Goal: Task Accomplishment & Management: Manage account settings

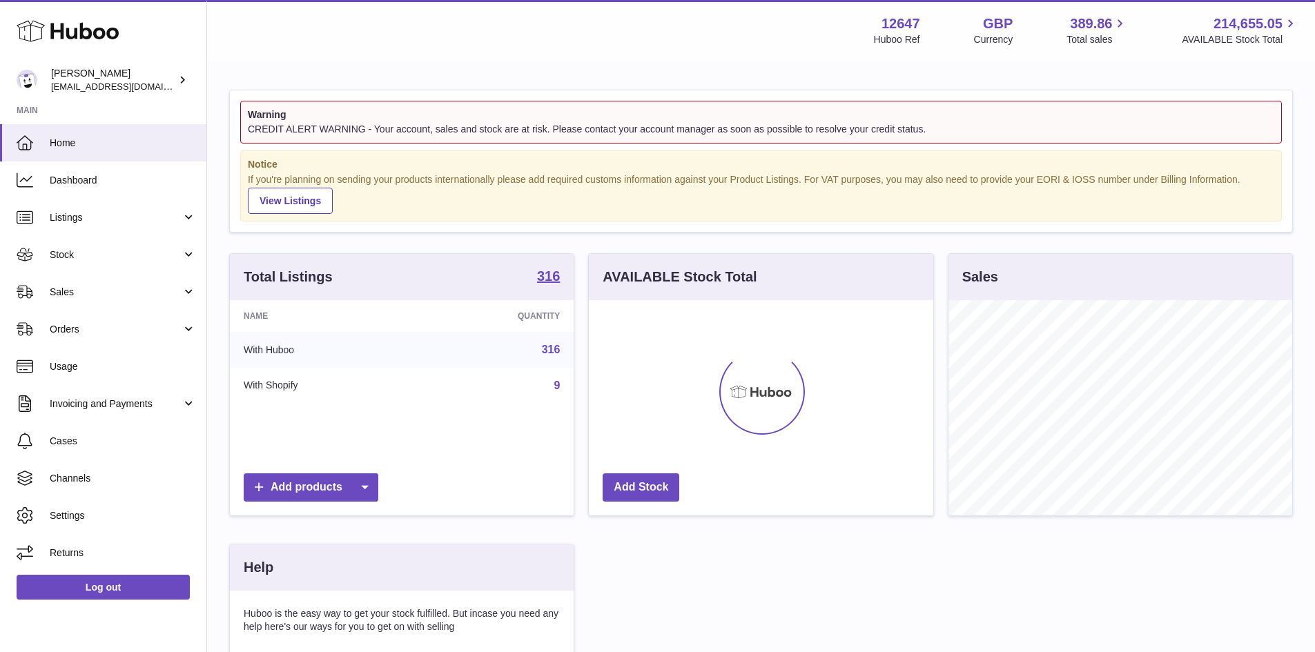
scroll to position [215, 344]
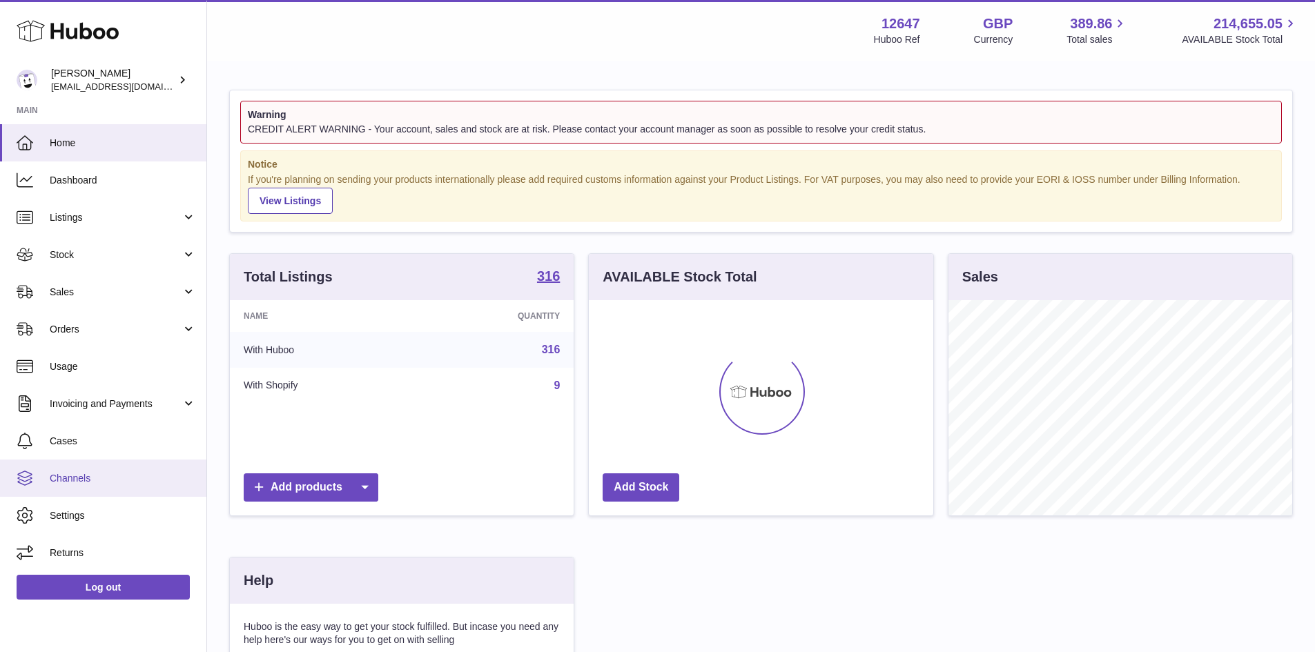
click at [139, 487] on link "Channels" at bounding box center [103, 478] width 206 height 37
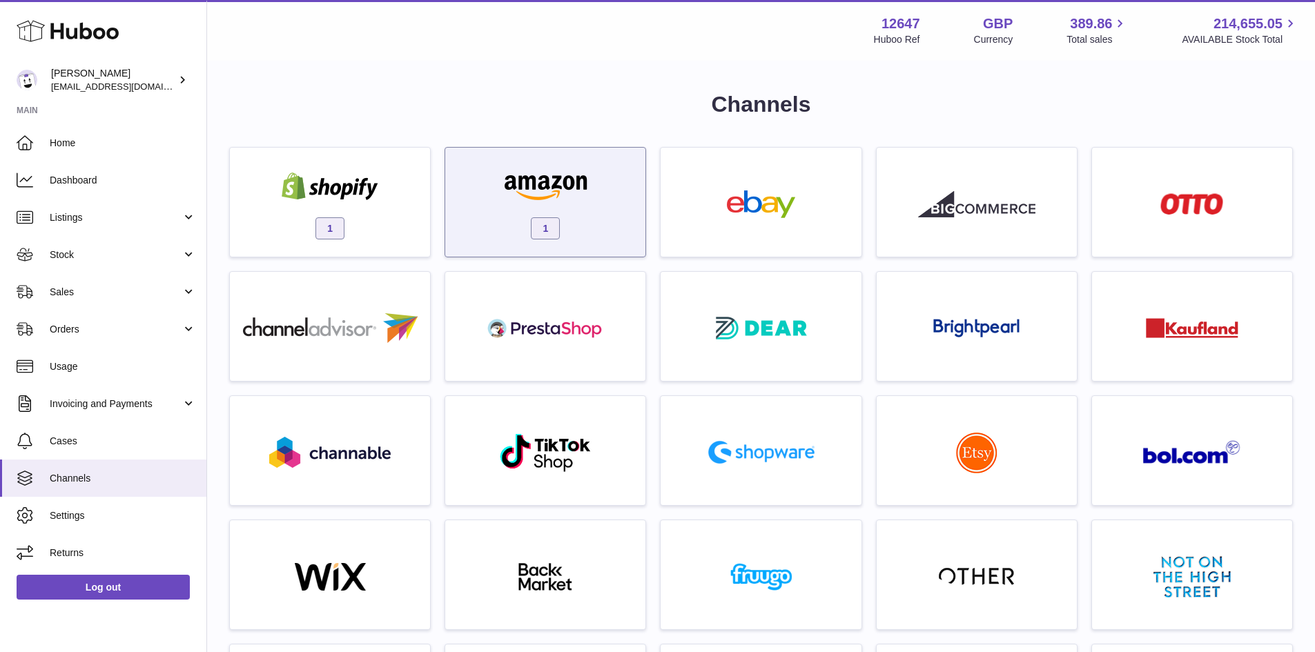
click at [506, 199] on img at bounding box center [545, 187] width 117 height 28
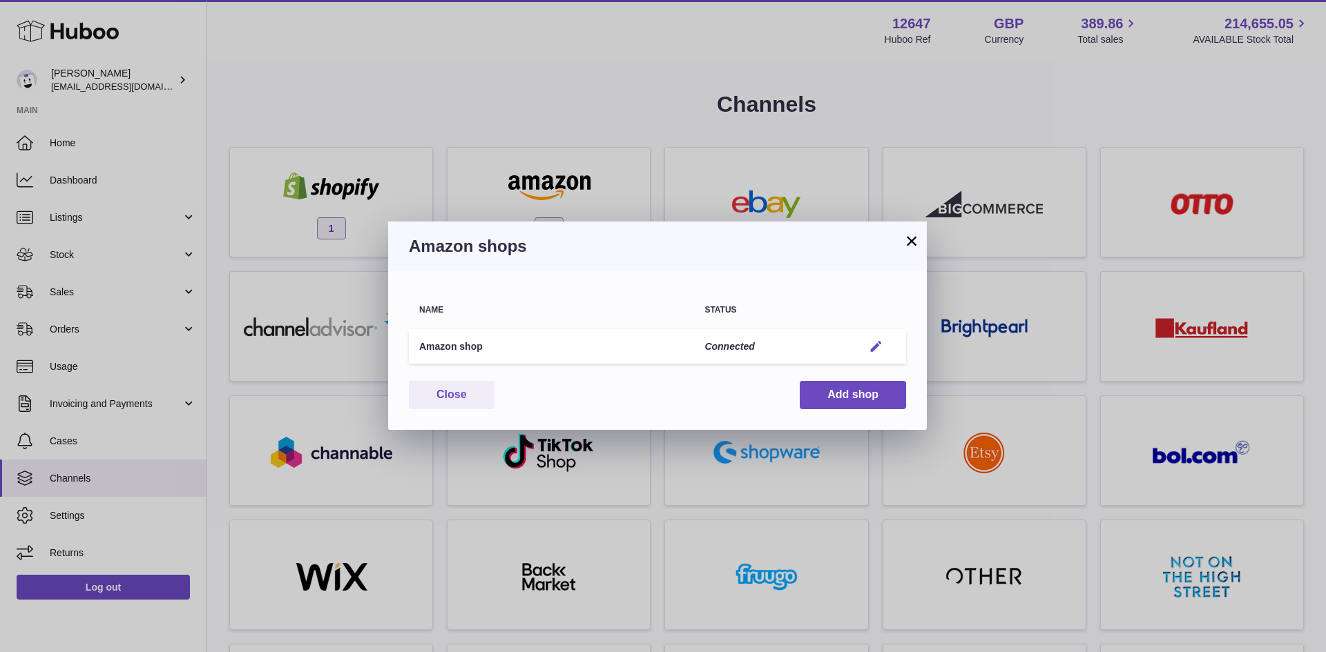
click at [879, 342] on em "button" at bounding box center [875, 347] width 14 height 14
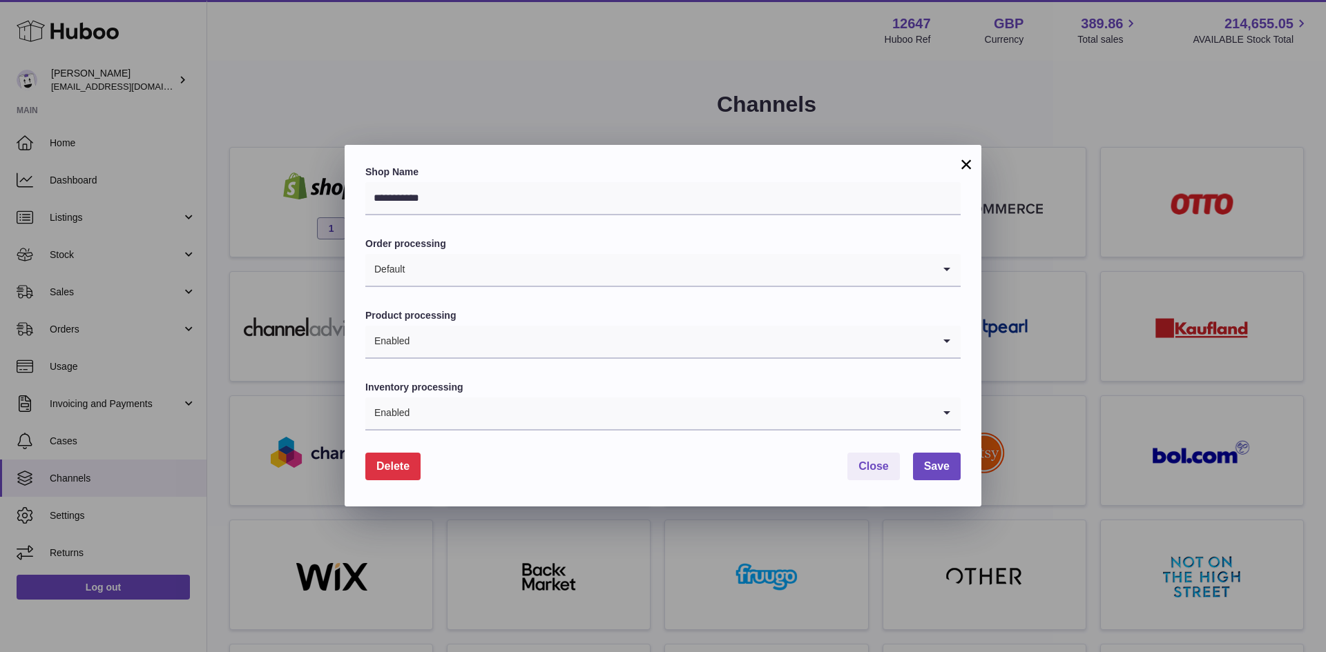
click at [965, 157] on button "×" at bounding box center [966, 164] width 17 height 17
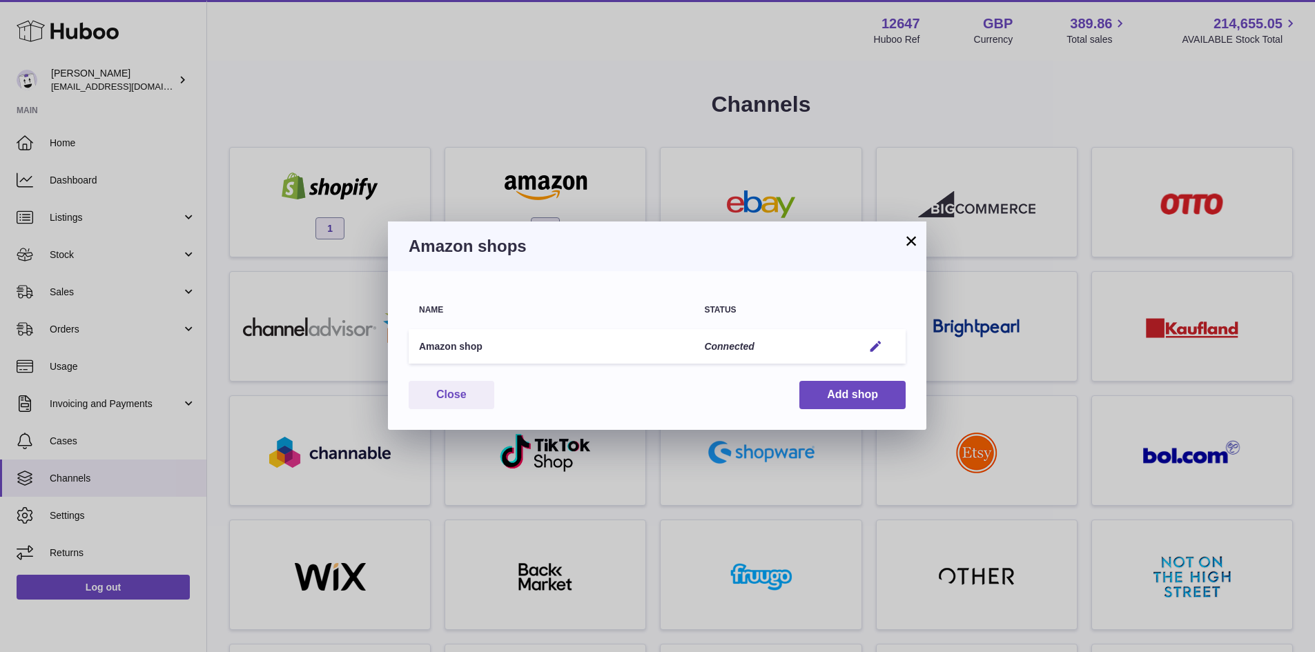
click at [909, 242] on button "×" at bounding box center [911, 241] width 17 height 17
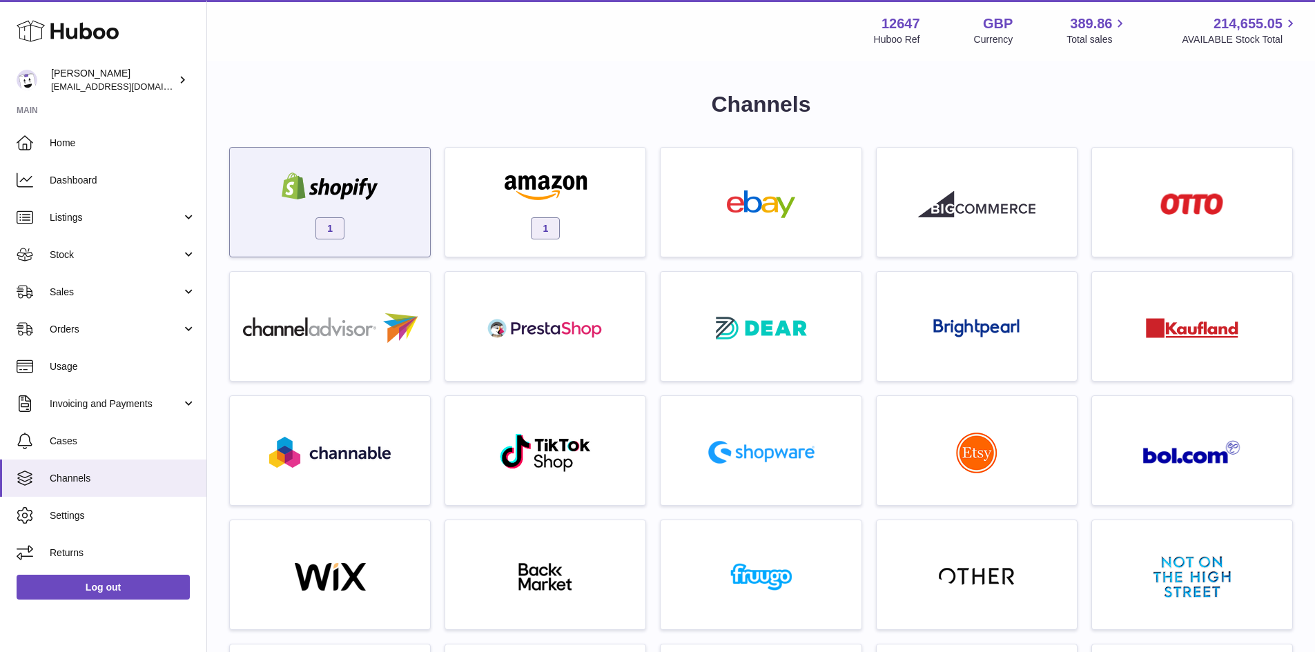
click at [393, 180] on div "1" at bounding box center [330, 206] width 186 height 88
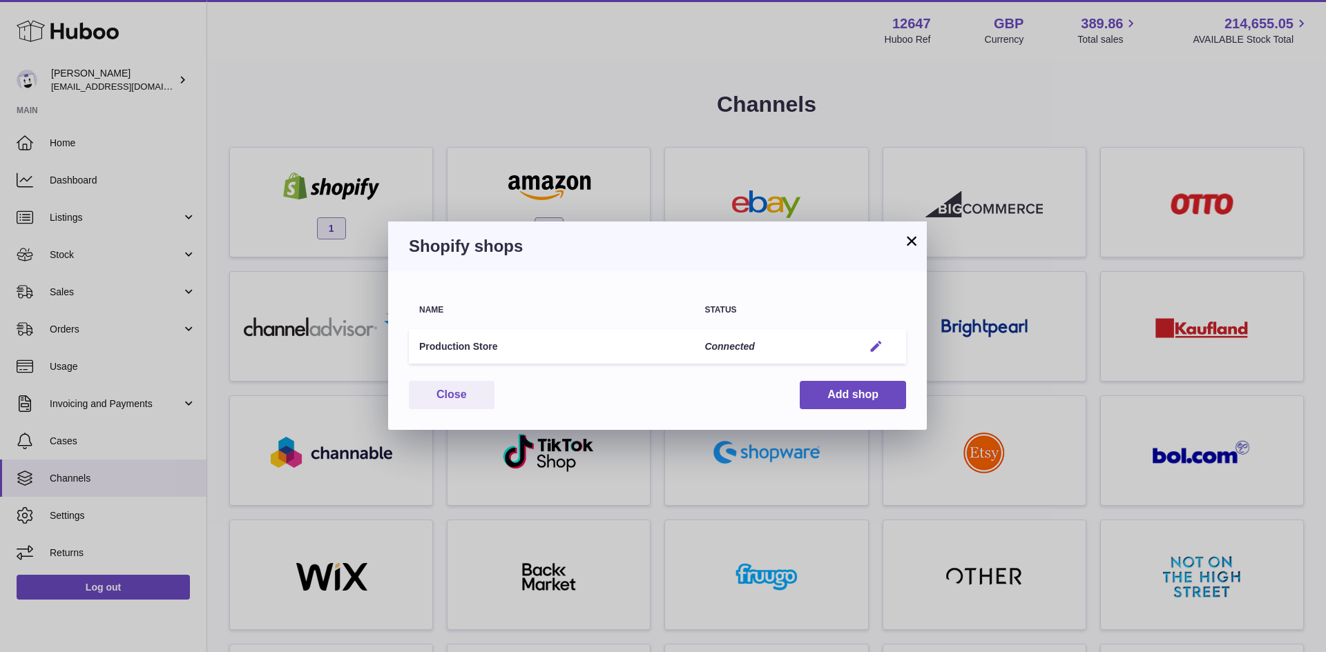
click at [880, 344] on em "button" at bounding box center [875, 347] width 14 height 14
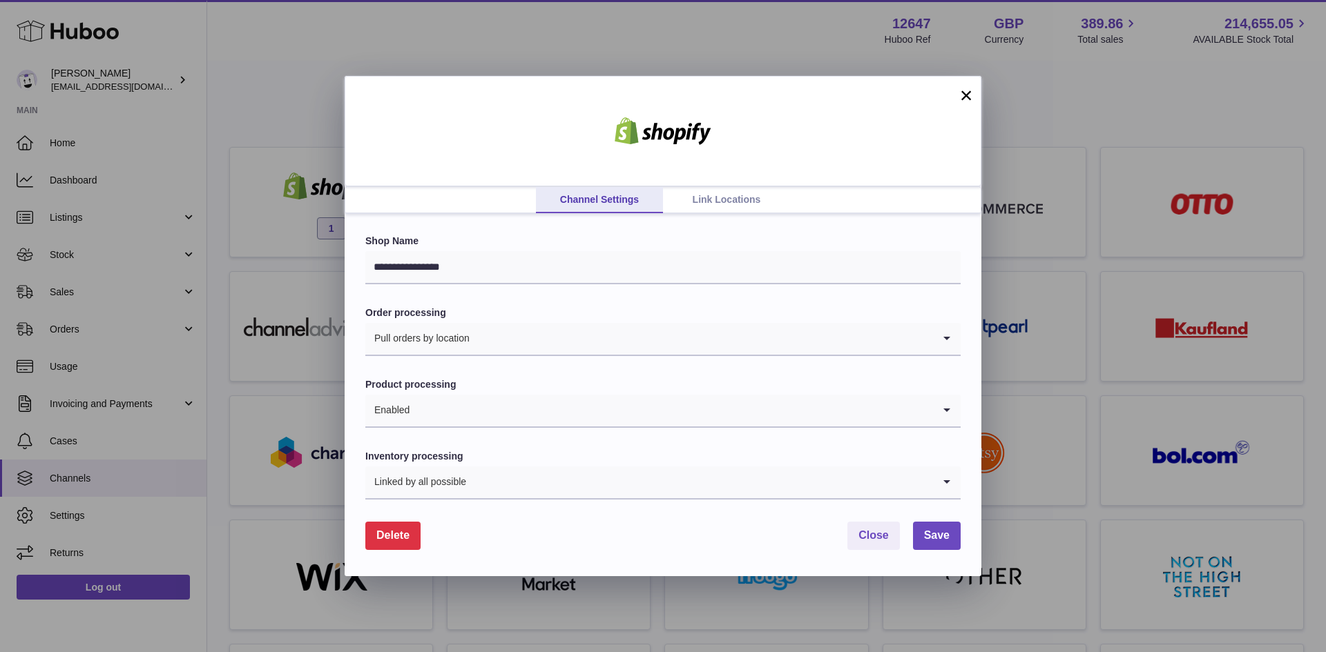
click at [963, 97] on button "×" at bounding box center [966, 95] width 17 height 17
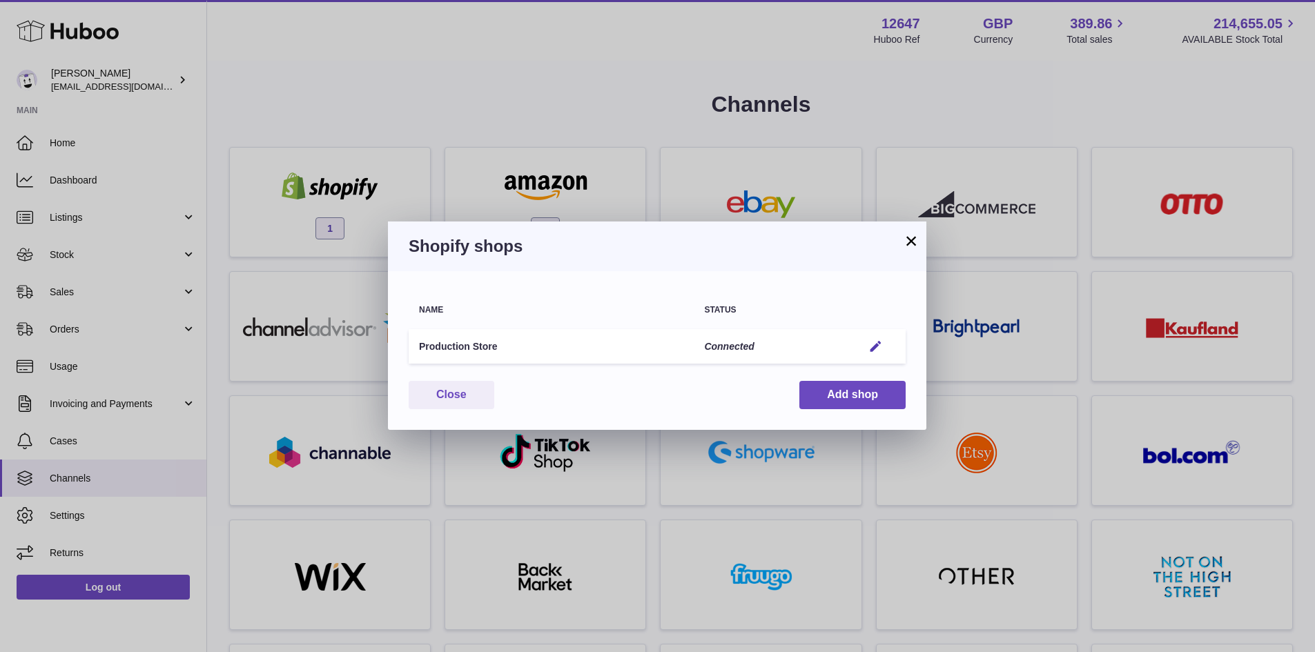
click at [443, 86] on div "× Shopify shops Name Status Production Store Connected Edit You have not connec…" at bounding box center [657, 326] width 1315 height 652
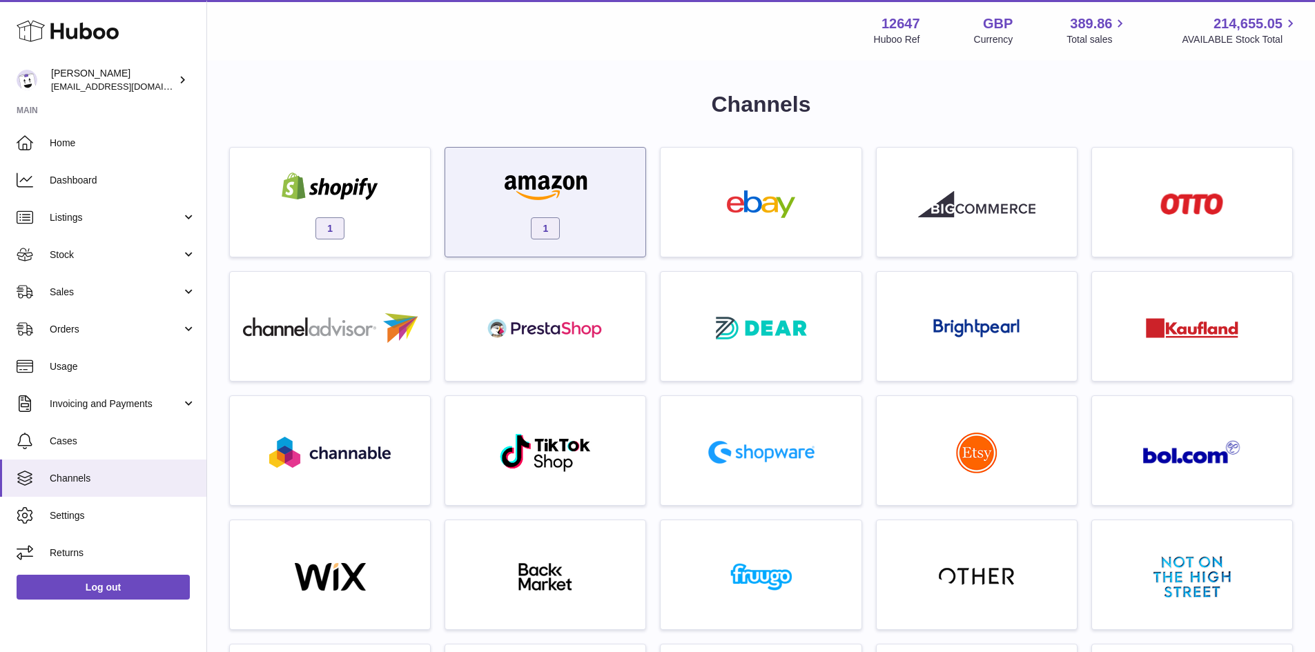
click at [518, 157] on link "1" at bounding box center [545, 202] width 186 height 95
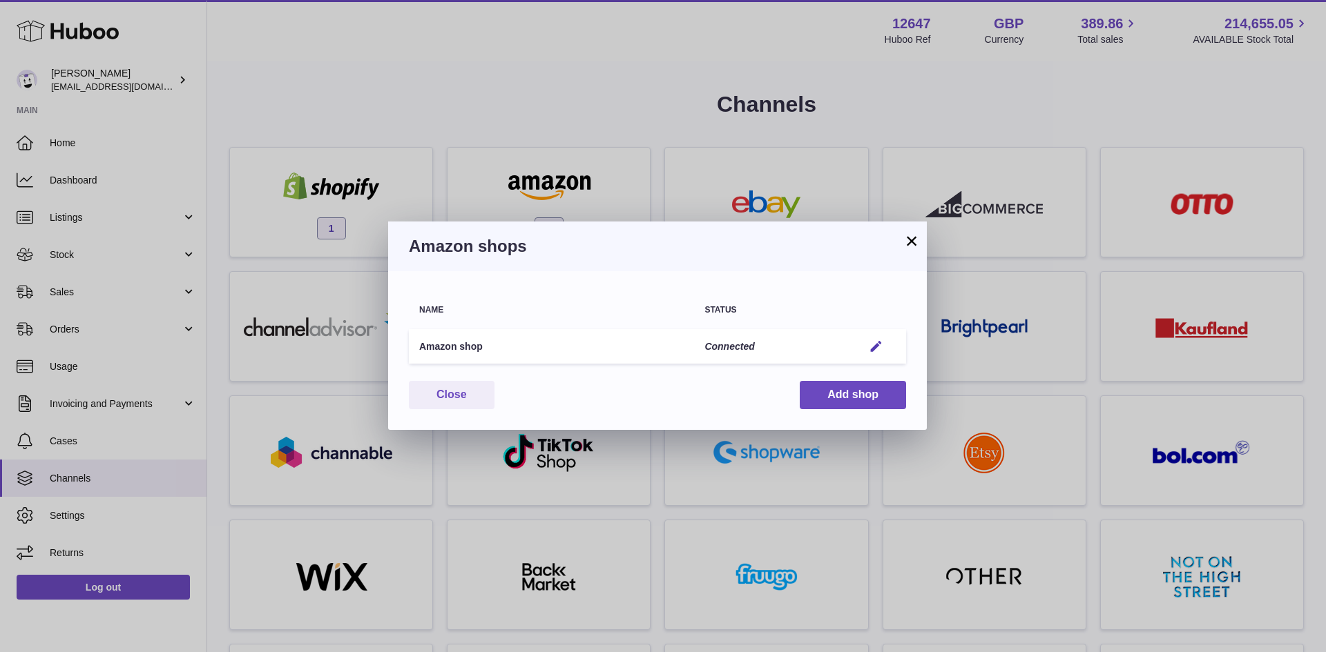
click at [908, 240] on button "×" at bounding box center [911, 241] width 17 height 17
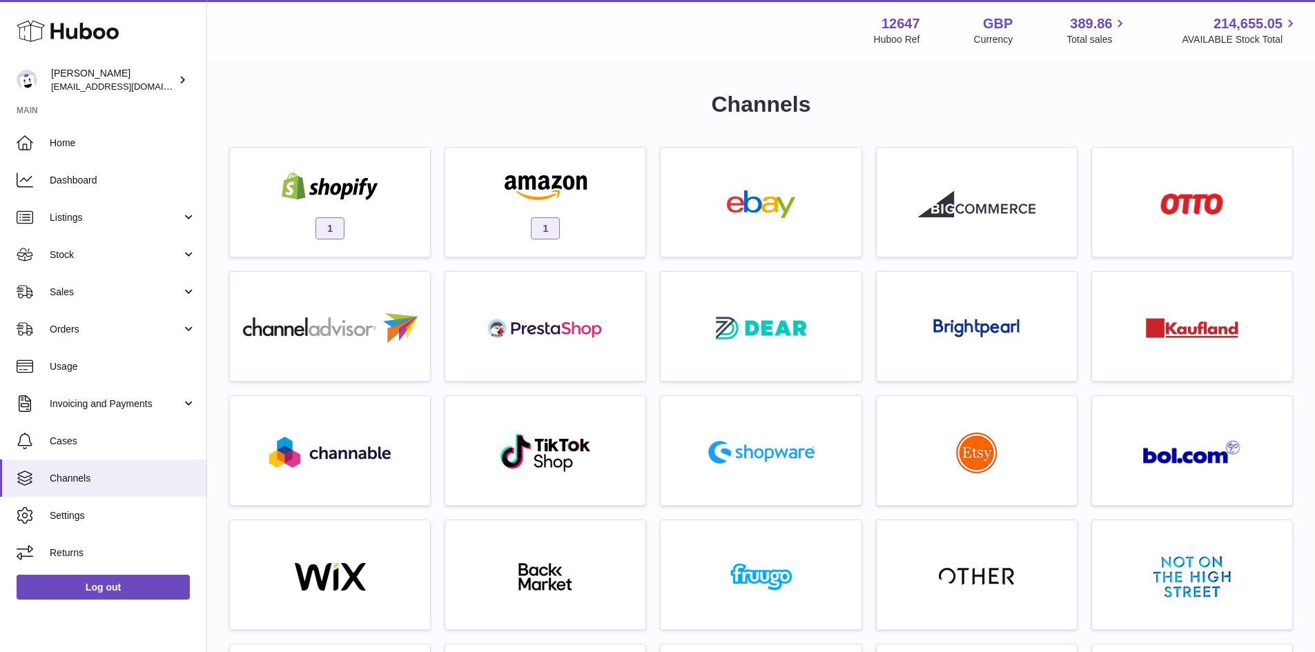
click at [414, 110] on h1 "Channels" at bounding box center [761, 105] width 1064 height 30
